Goal: Obtain resource: Download file/media

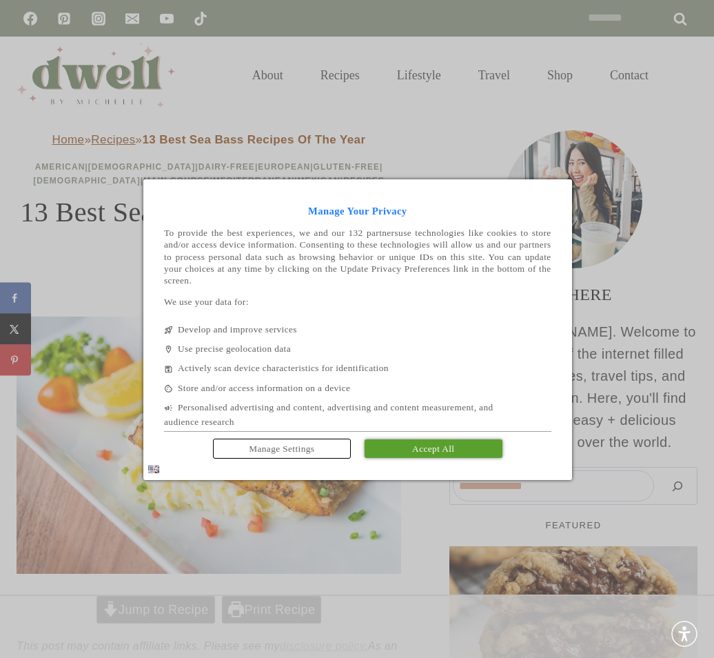
click at [414, 443] on span "Accept All" at bounding box center [433, 448] width 42 height 10
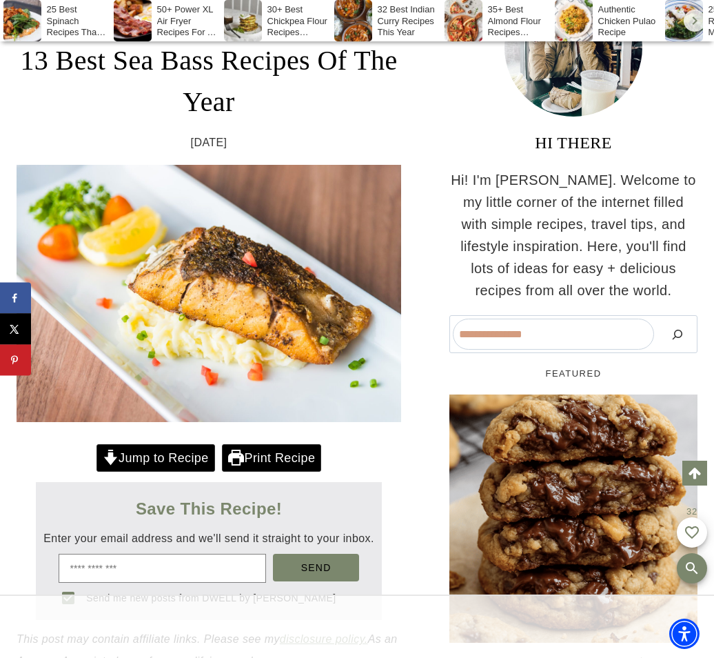
scroll to position [207, 0]
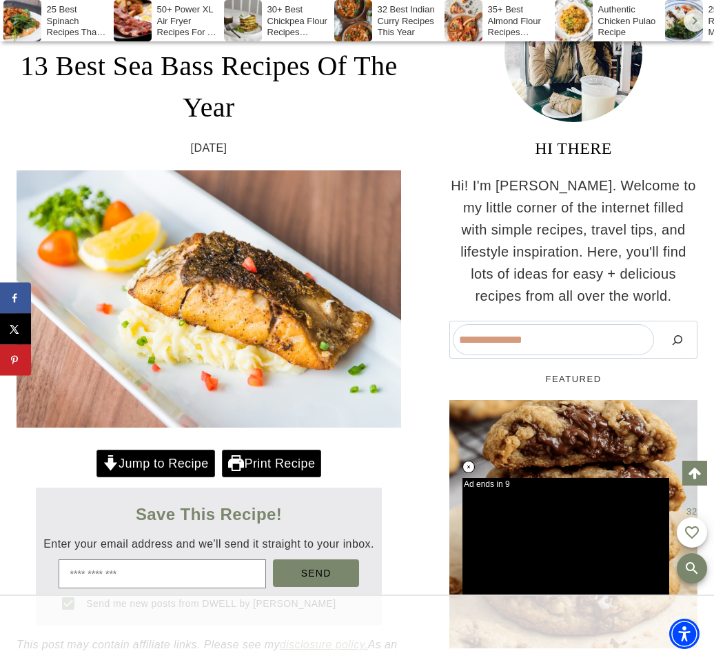
click at [251, 456] on link "Print Recipe" at bounding box center [271, 464] width 99 height 28
drag, startPoint x: 474, startPoint y: 134, endPoint x: 438, endPoint y: 112, distance: 43.1
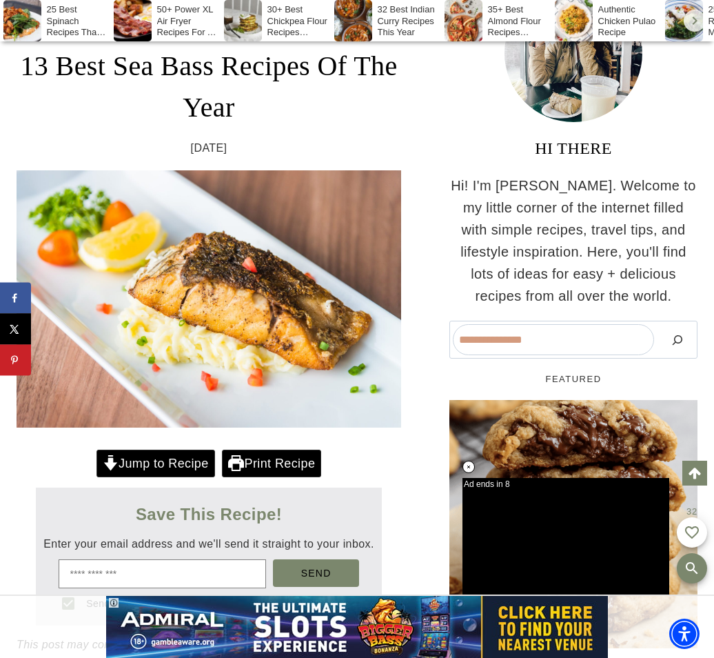
scroll to position [0, 0]
